Goal: Contribute content

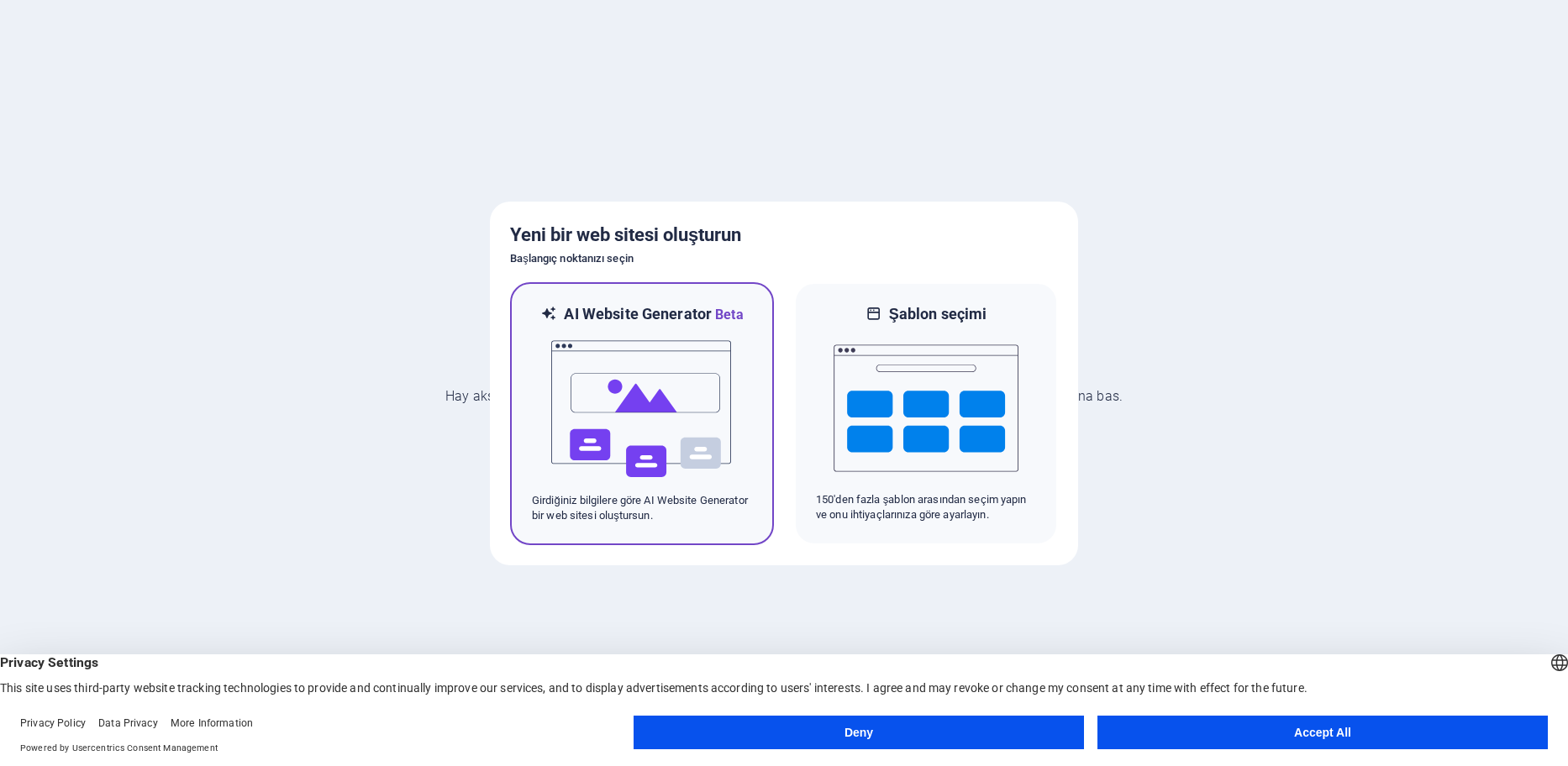
click at [661, 422] on img at bounding box center [641, 409] width 185 height 168
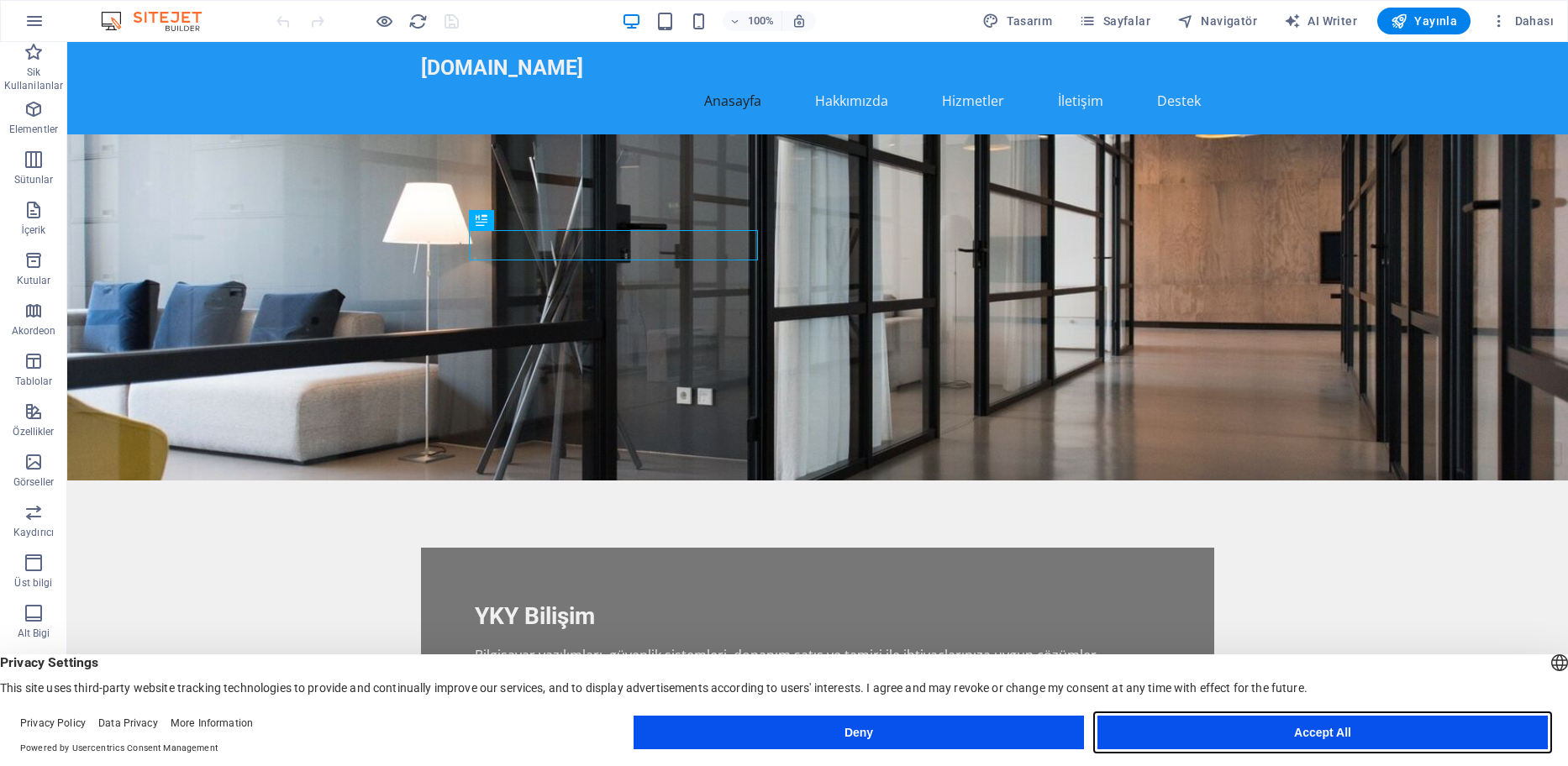
click at [1243, 728] on button "Accept All" at bounding box center [1323, 732] width 450 height 34
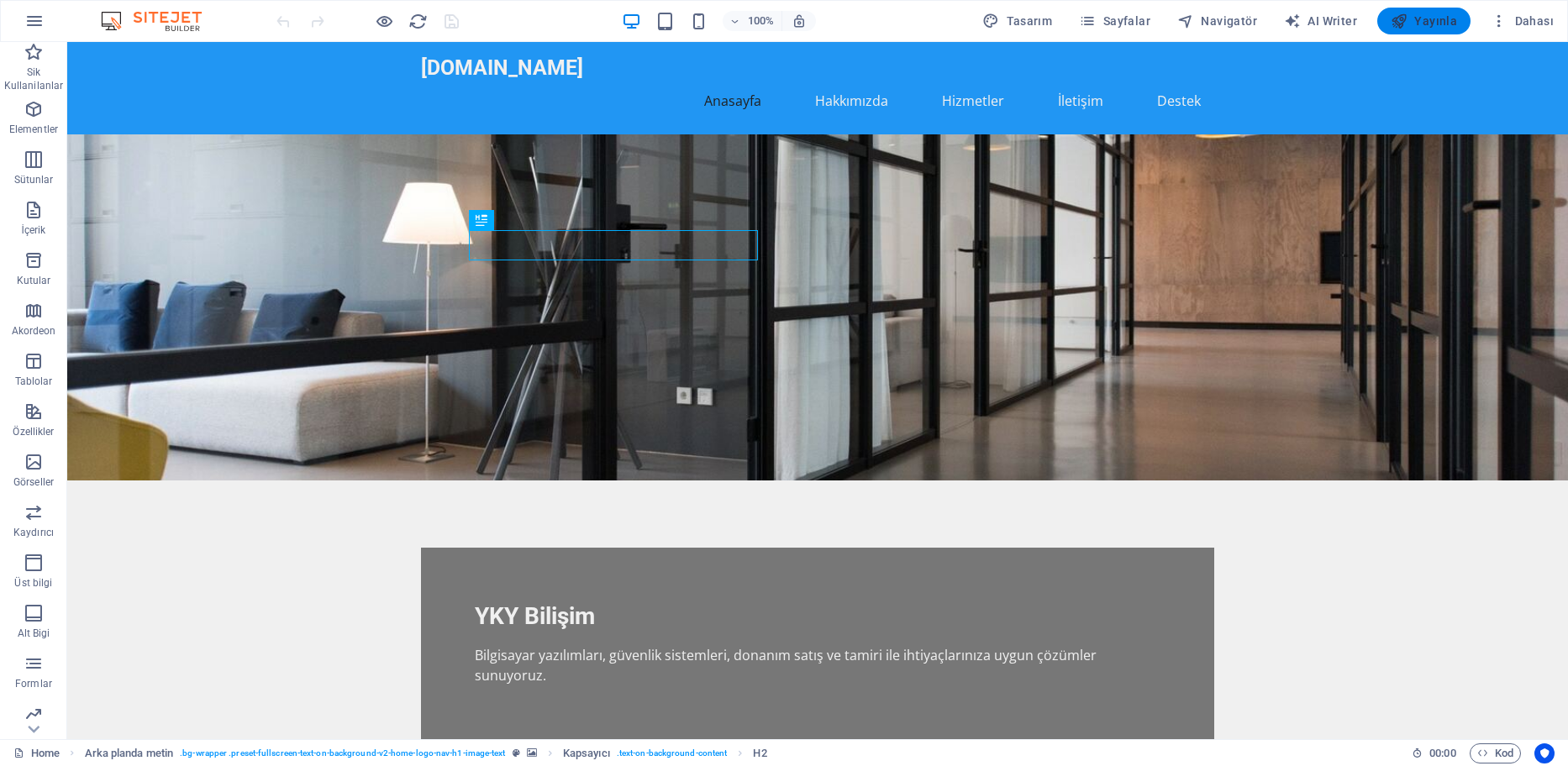
click at [1436, 16] on span "Yayınla" at bounding box center [1424, 21] width 67 height 16
click at [1138, 311] on figure at bounding box center [818, 308] width 1501 height 346
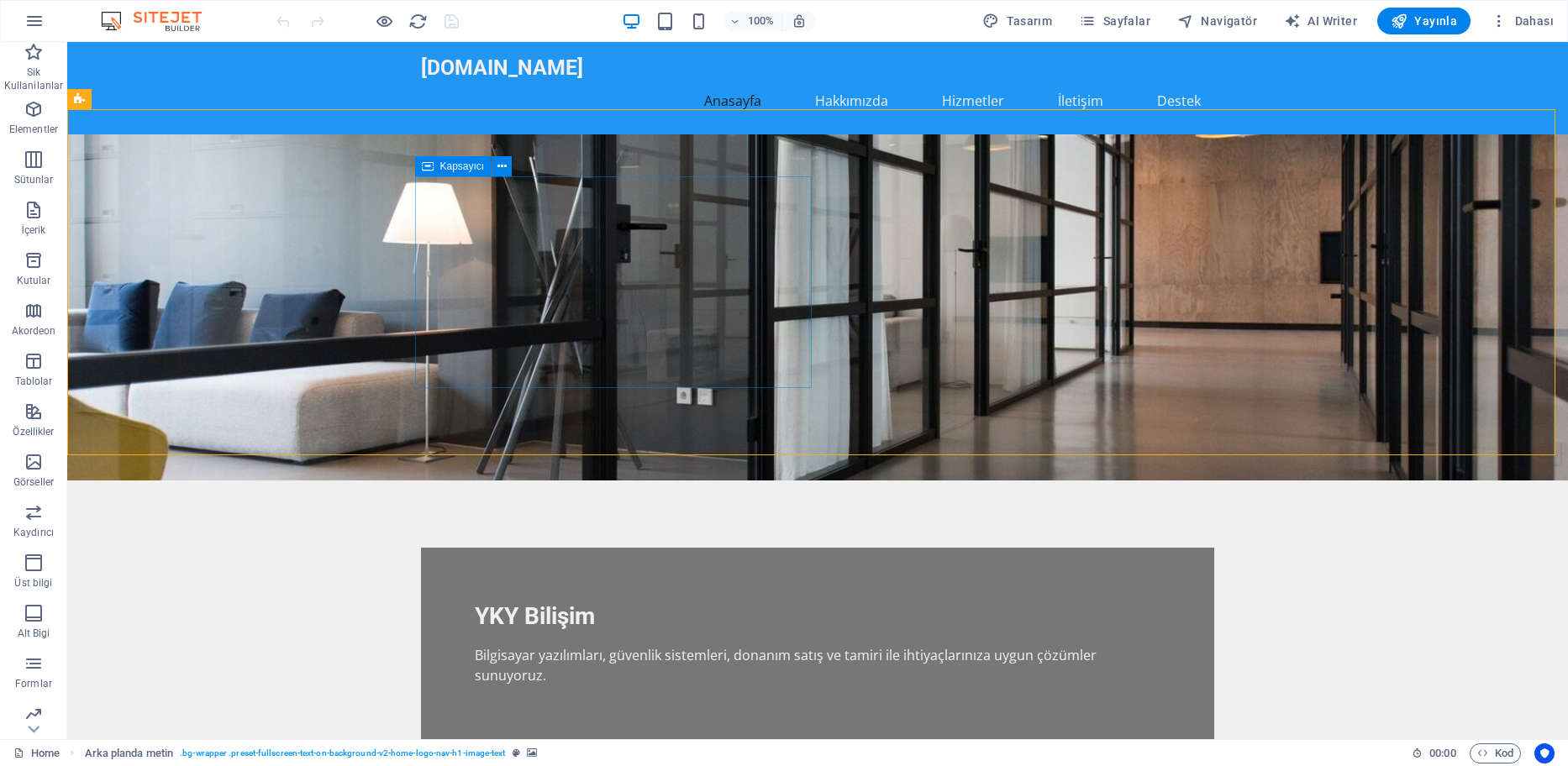
click at [461, 168] on span "Kapsayıcı" at bounding box center [462, 166] width 45 height 10
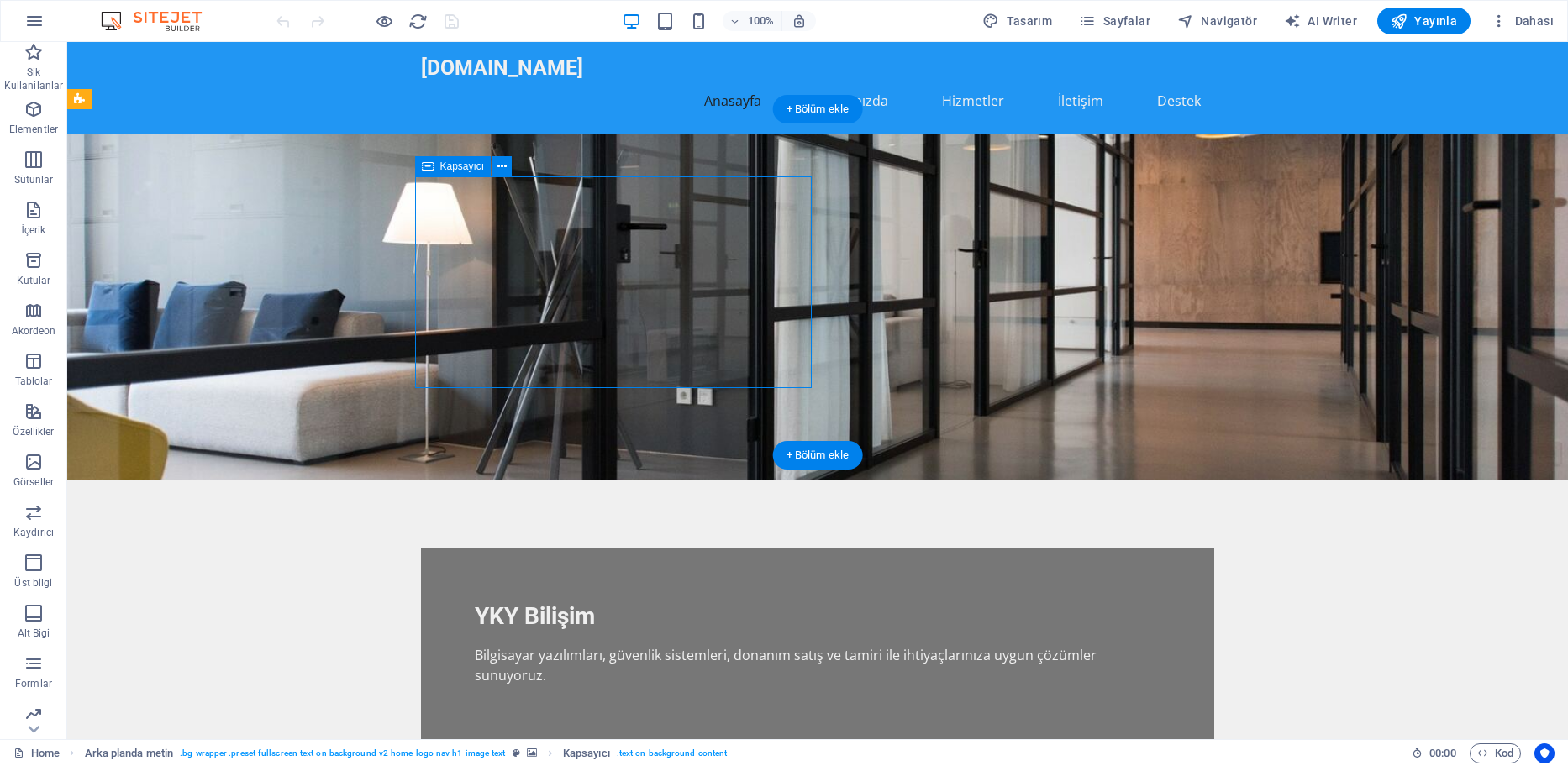
drag, startPoint x: 523, startPoint y: 193, endPoint x: 491, endPoint y: 195, distance: 32.1
click at [491, 547] on div "YKY Bilişim Bilgisayar yazılımları, güvenlik sistemleri, donanım satış ve tamir…" at bounding box center [817, 643] width 794 height 191
click at [425, 168] on div "Kapsayıcı" at bounding box center [454, 167] width 77 height 20
drag, startPoint x: 572, startPoint y: 207, endPoint x: 507, endPoint y: 179, distance: 70.8
click at [504, 162] on icon at bounding box center [502, 166] width 9 height 17
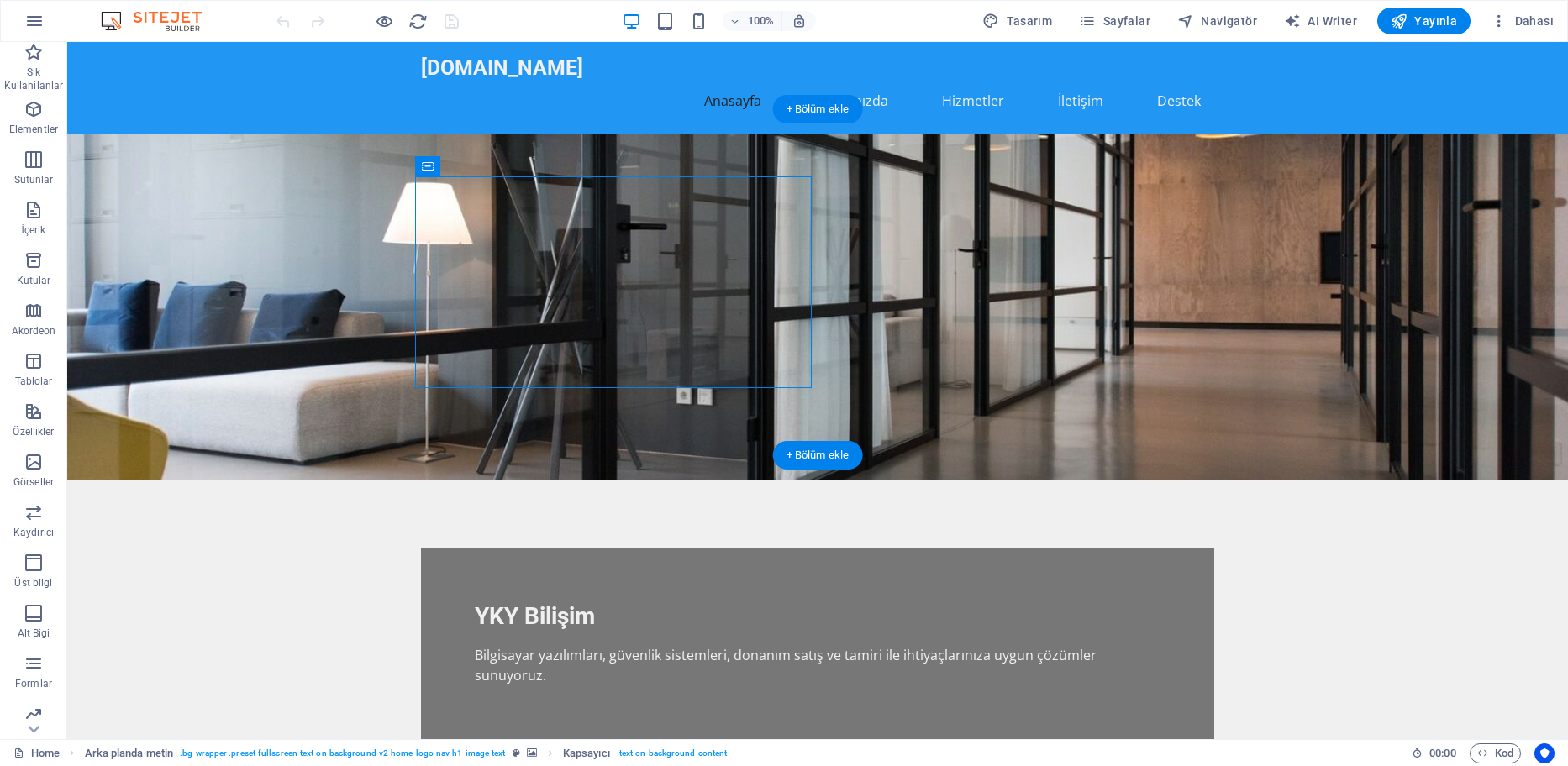
click at [1341, 260] on figure at bounding box center [818, 308] width 1501 height 346
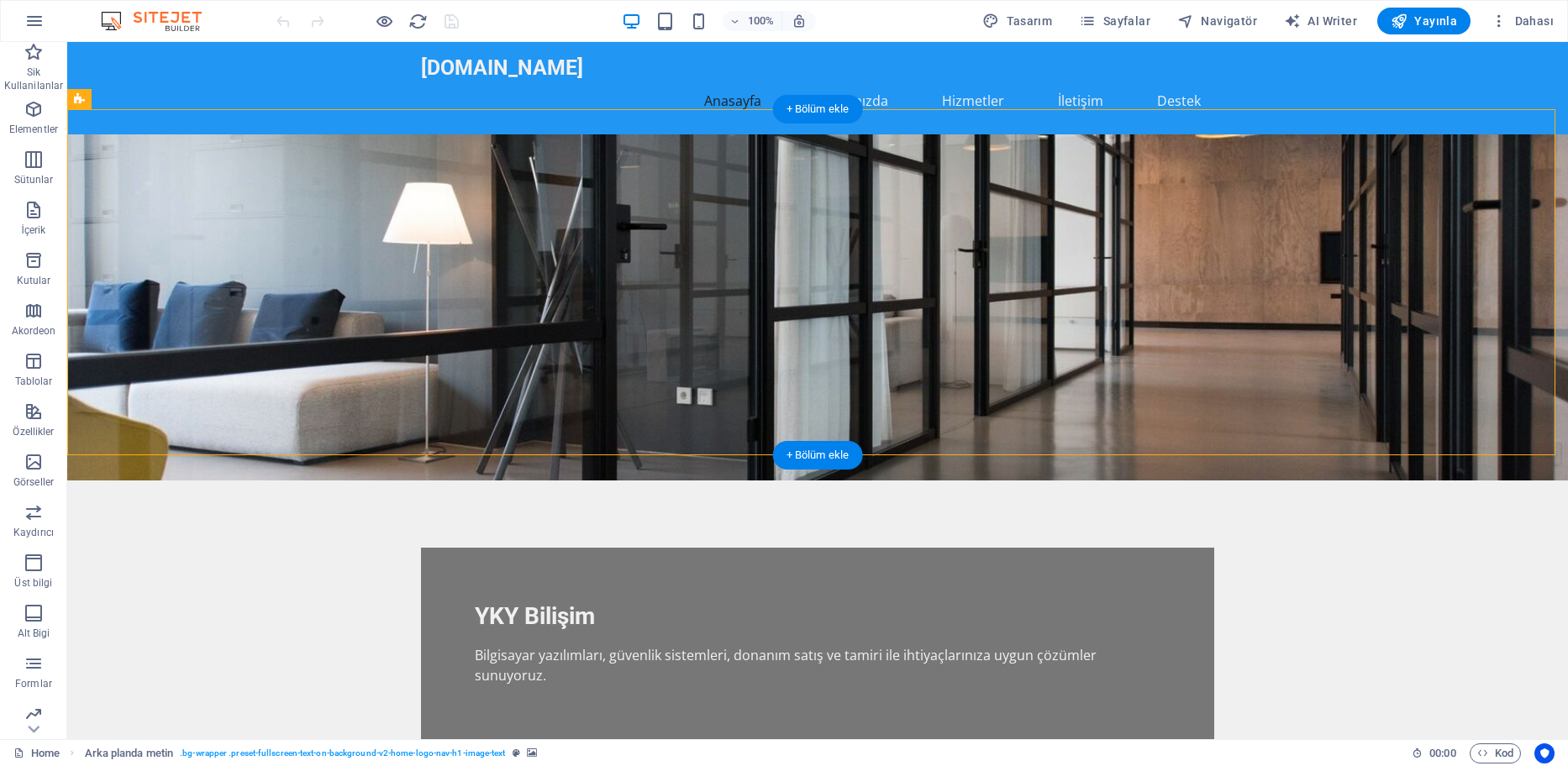
click at [1235, 273] on figure at bounding box center [818, 308] width 1501 height 346
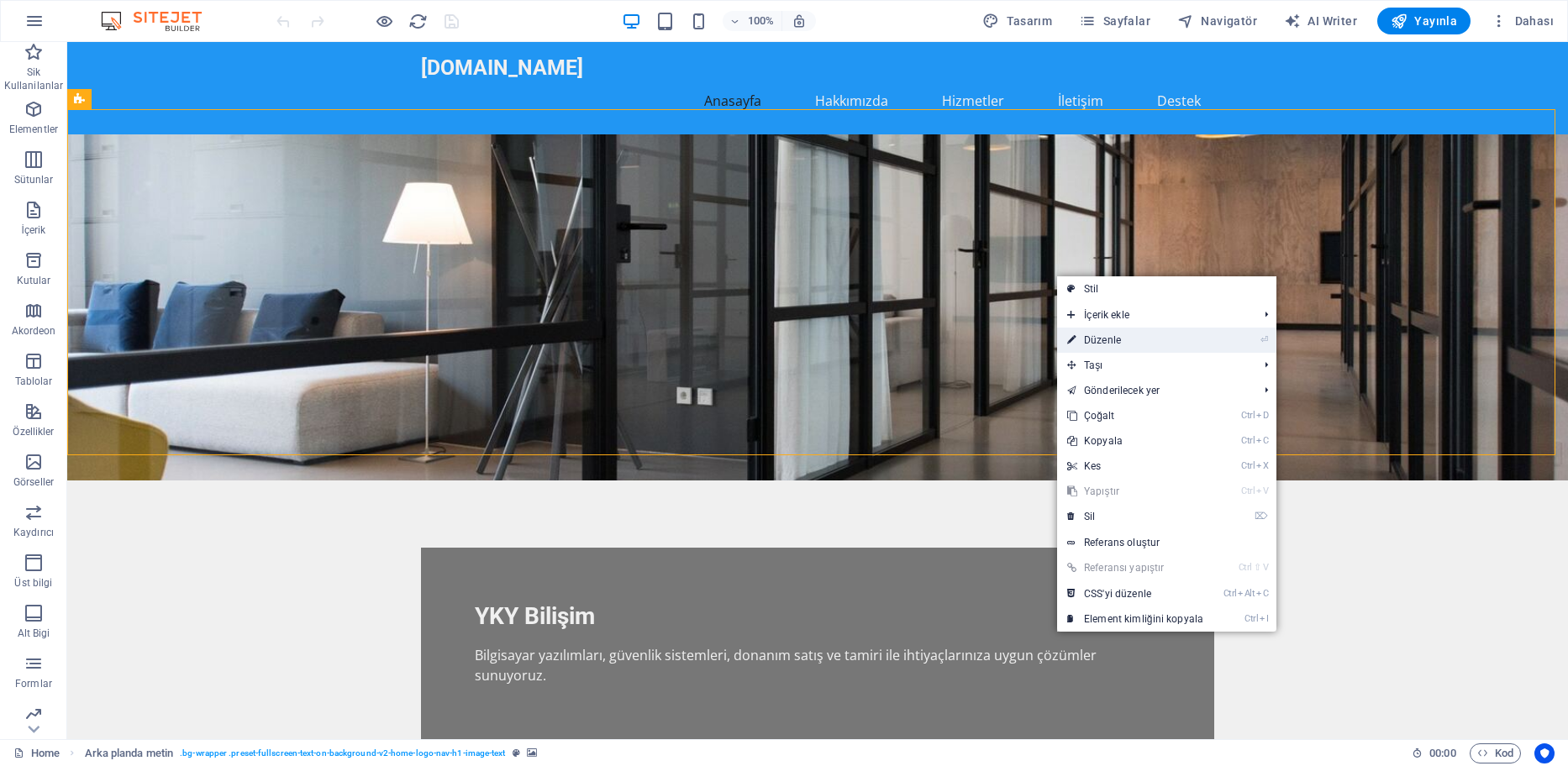
click at [1122, 342] on link "⏎ Düzenle" at bounding box center [1135, 341] width 157 height 26
